Goal: Obtain resource: Download file/media

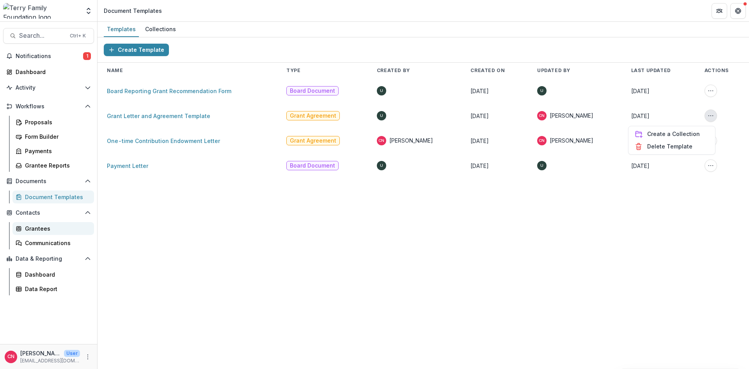
click at [32, 224] on link "Grantees" at bounding box center [52, 228] width 81 height 13
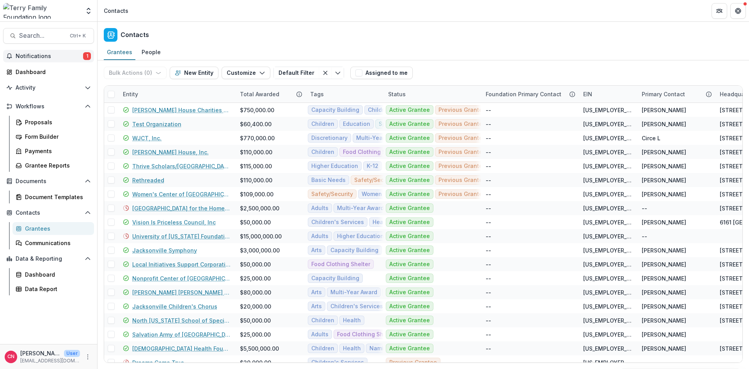
click at [35, 51] on button "Notifications 1" at bounding box center [48, 56] width 91 height 12
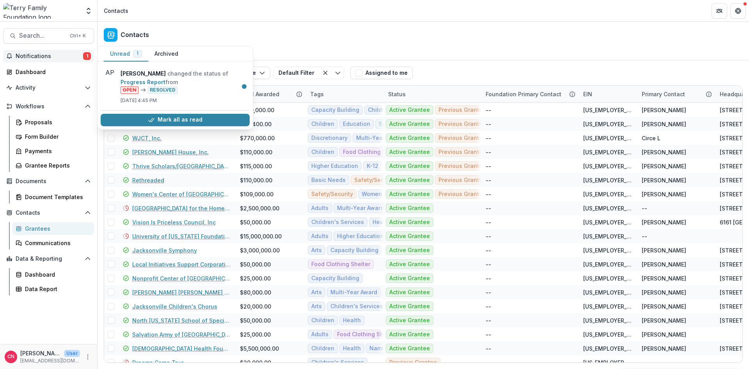
click at [32, 54] on span "Notifications" at bounding box center [49, 56] width 67 height 7
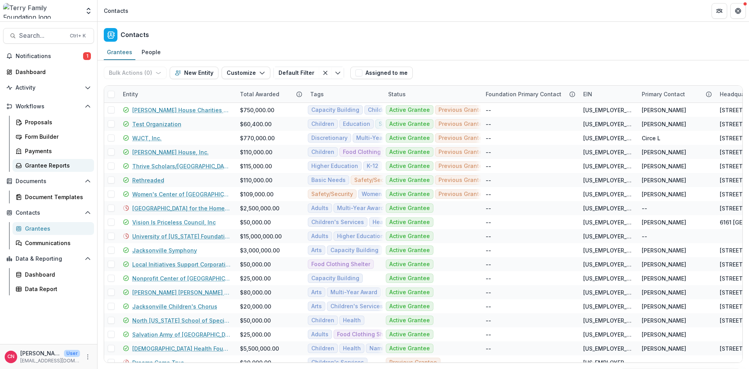
click at [34, 165] on div "Grantee Reports" at bounding box center [56, 165] width 63 height 8
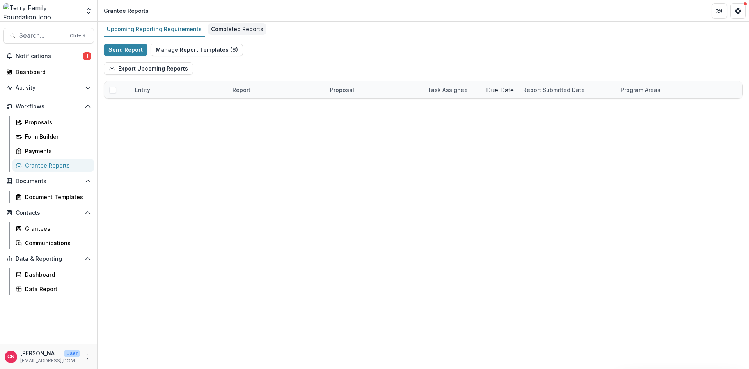
click at [215, 28] on div "Completed Reports" at bounding box center [237, 28] width 58 height 11
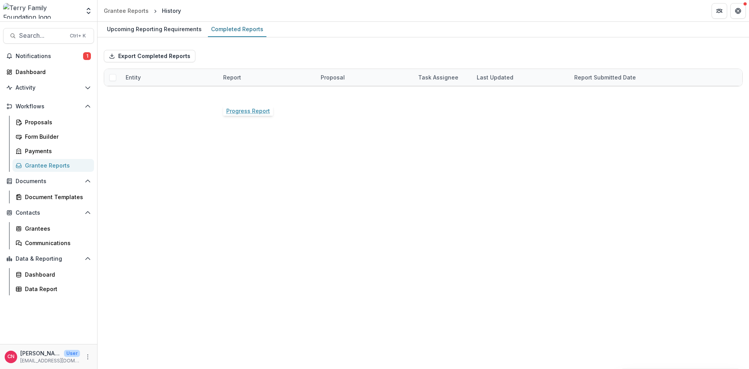
click at [246, 93] on link "Progress Report" at bounding box center [245, 94] width 44 height 8
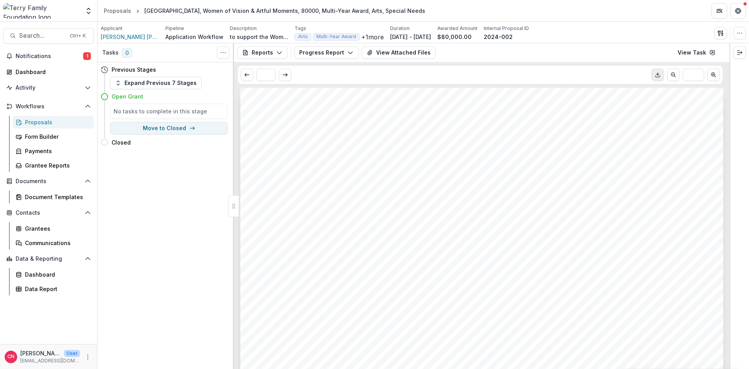
click at [655, 74] on icon "Download PDF" at bounding box center [657, 75] width 6 height 6
click at [392, 48] on button "View Attached Files" at bounding box center [398, 52] width 74 height 12
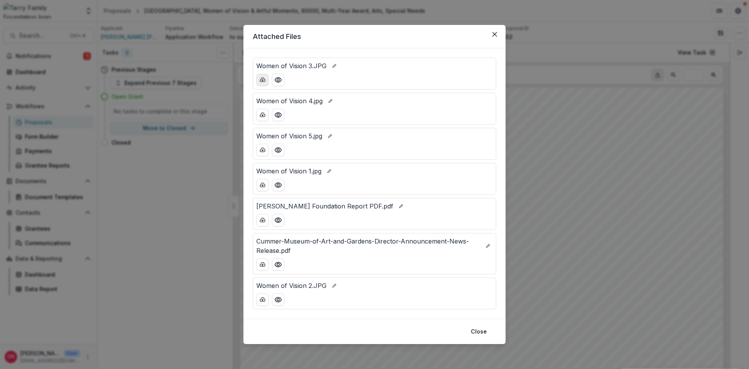
click at [263, 77] on icon "download-button" at bounding box center [262, 80] width 6 height 6
click at [262, 111] on button "download-button" at bounding box center [262, 115] width 12 height 12
click at [259, 149] on icon "download-button" at bounding box center [262, 150] width 6 height 6
click at [258, 184] on button "download-button" at bounding box center [262, 185] width 12 height 12
click at [262, 218] on icon "download-button" at bounding box center [262, 220] width 5 height 4
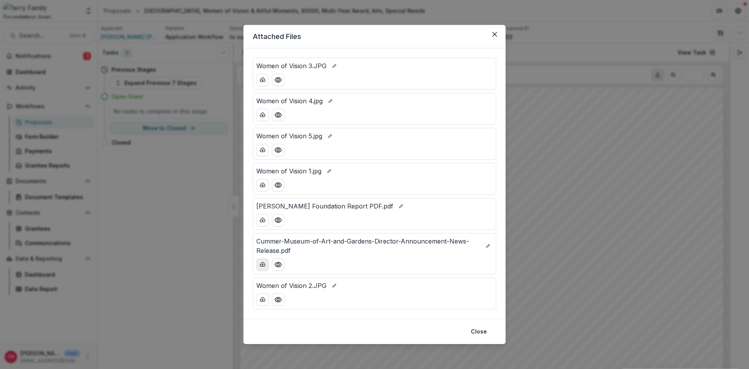
click at [264, 261] on button "download-button" at bounding box center [262, 264] width 12 height 12
click at [262, 298] on icon "download-button" at bounding box center [262, 300] width 6 height 6
click at [475, 330] on button "Close" at bounding box center [478, 332] width 25 height 12
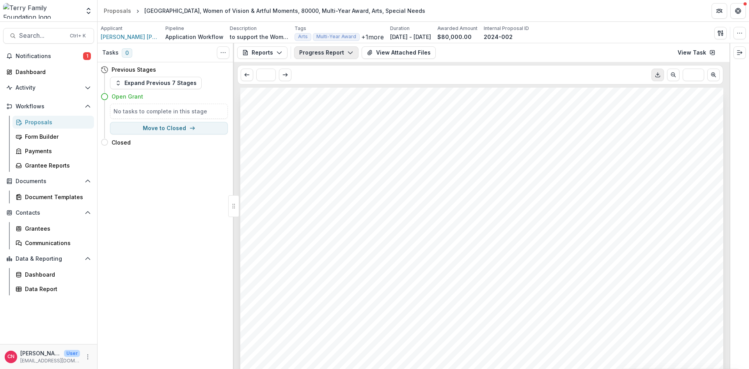
click at [344, 52] on button "Progress Report" at bounding box center [326, 52] width 64 height 12
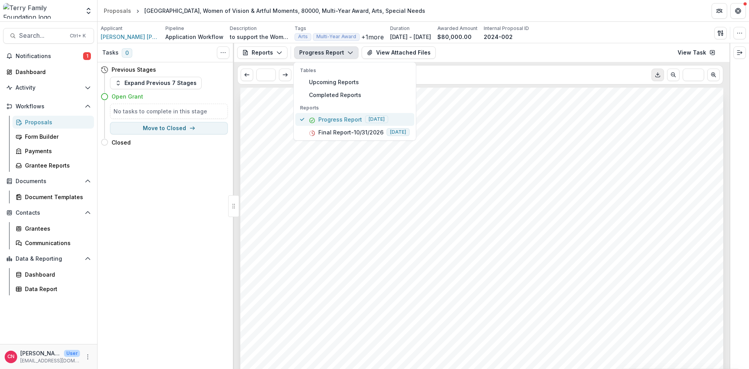
click at [323, 117] on p "Progress Report" at bounding box center [340, 119] width 44 height 8
click at [321, 117] on p "Progress Report" at bounding box center [340, 119] width 44 height 8
click at [349, 49] on button "Progress Report" at bounding box center [326, 52] width 64 height 12
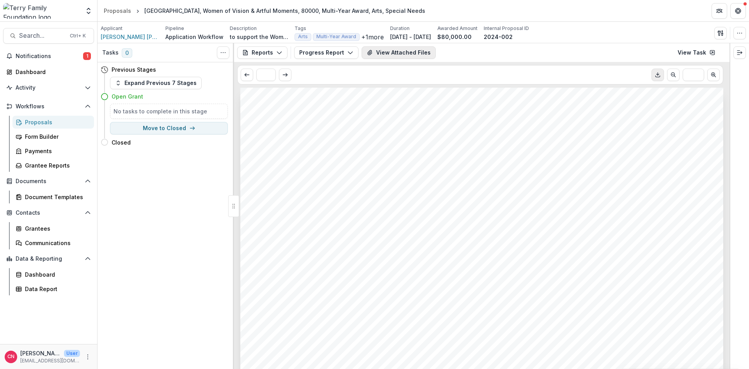
click at [406, 49] on button "View Attached Files" at bounding box center [398, 52] width 74 height 12
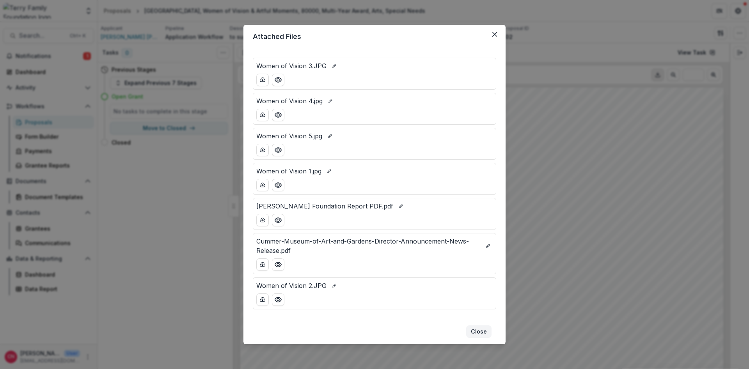
click at [474, 328] on button "Close" at bounding box center [478, 332] width 25 height 12
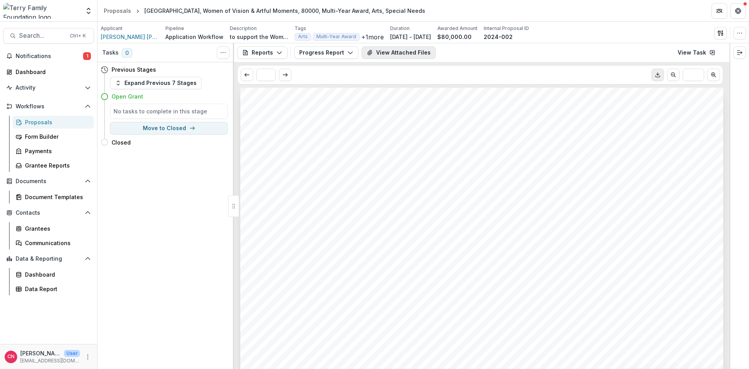
click at [385, 50] on button "View Attached Files" at bounding box center [398, 52] width 74 height 12
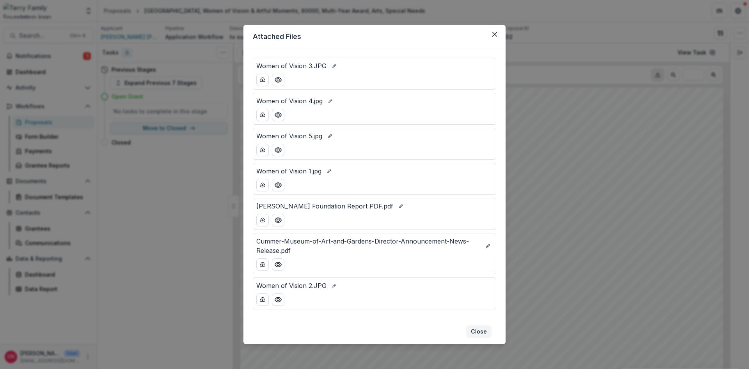
click at [476, 332] on button "Close" at bounding box center [478, 332] width 25 height 12
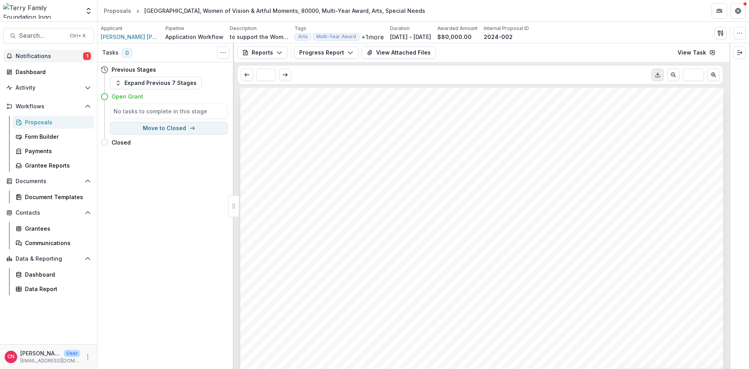
click at [45, 57] on span "Notifications" at bounding box center [49, 56] width 67 height 7
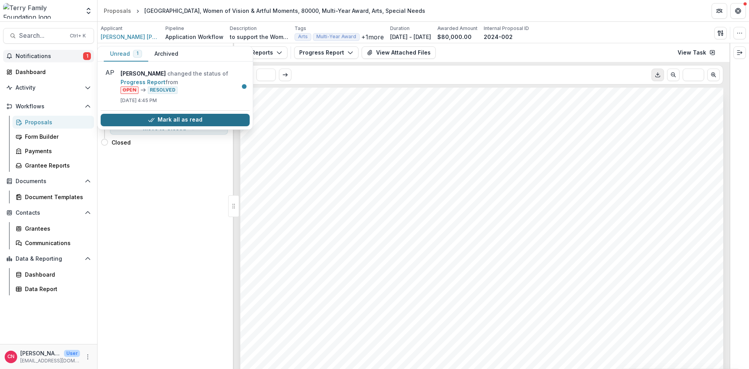
click at [192, 117] on button "Mark all as read" at bounding box center [175, 120] width 149 height 12
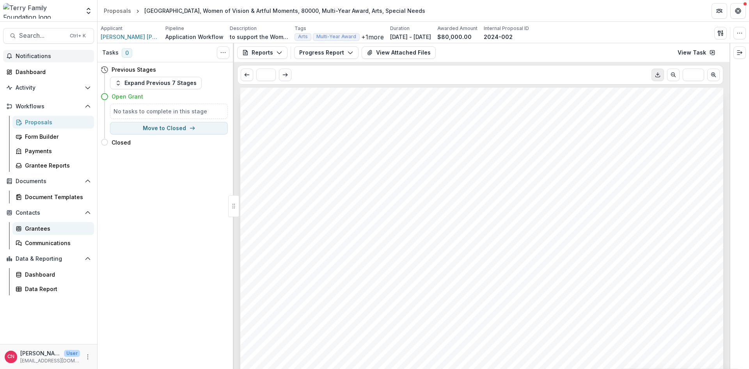
click at [28, 227] on div "Grantees" at bounding box center [56, 229] width 63 height 8
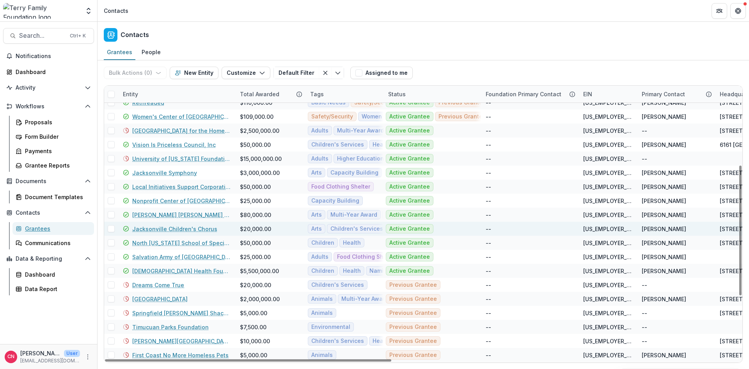
scroll to position [187, 0]
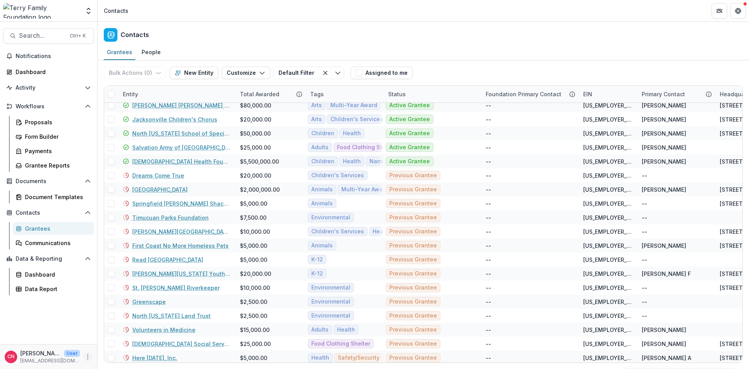
click at [88, 356] on icon "More" at bounding box center [88, 357] width 6 height 6
click at [131, 351] on button "Logout" at bounding box center [138, 353] width 83 height 13
